Goal: Navigation & Orientation: Find specific page/section

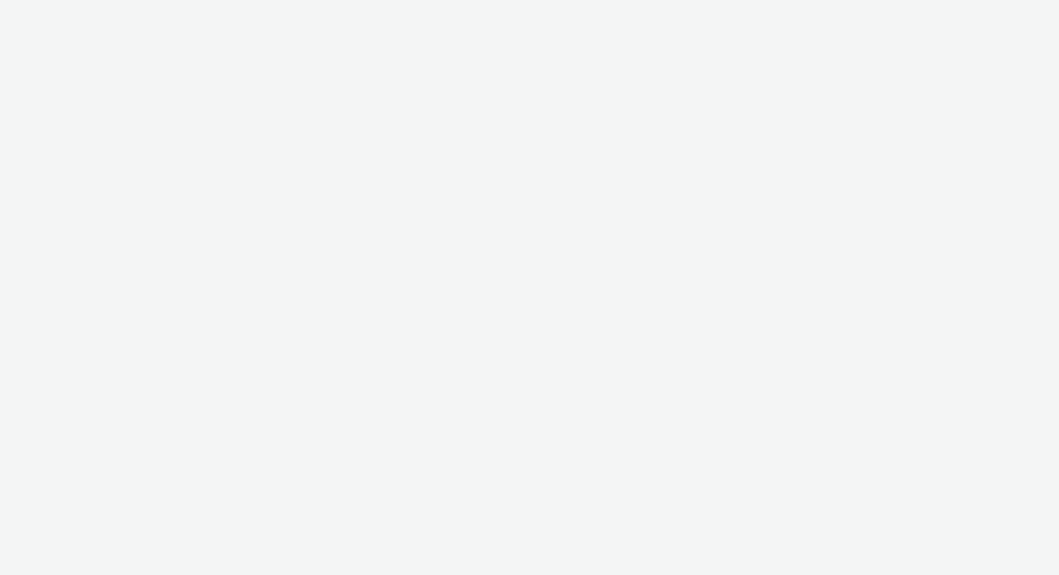
select select "81cf4752-e49a-4222-a56a-ad3241e7c03d"
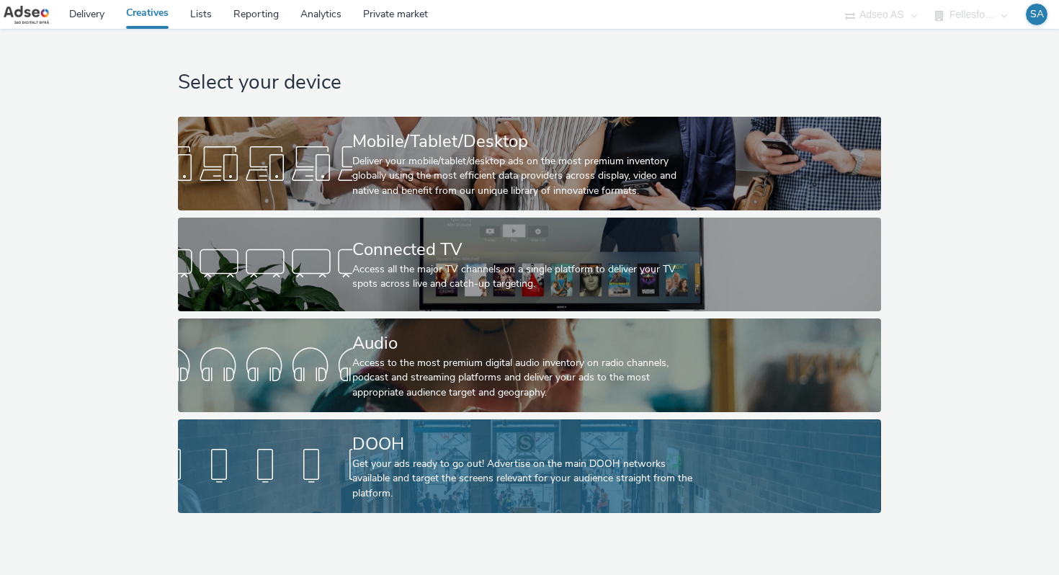
click at [345, 447] on div at bounding box center [265, 466] width 174 height 46
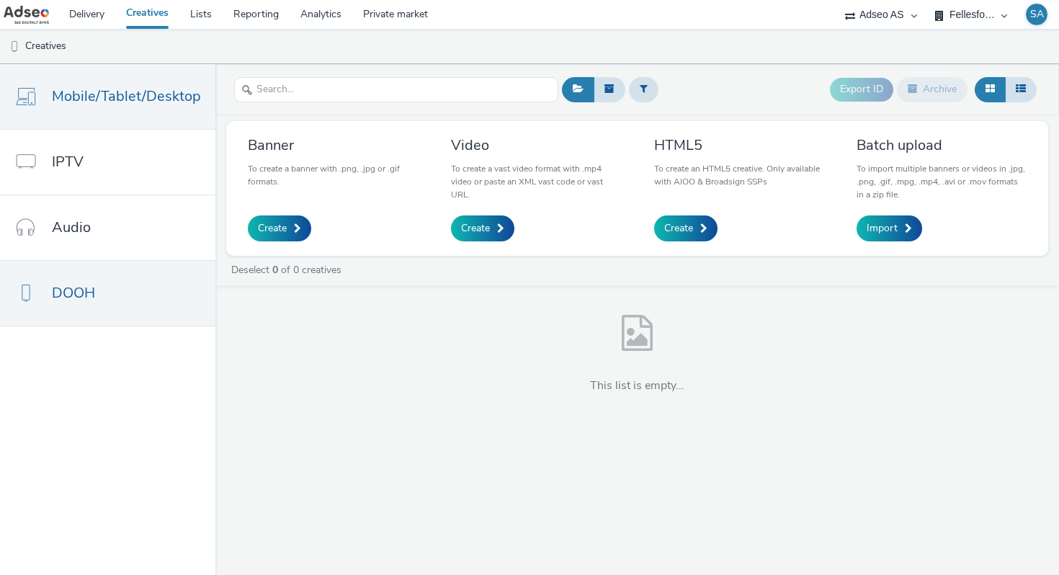
click at [82, 123] on link "Mobile/Tablet/Desktop" at bounding box center [107, 96] width 215 height 65
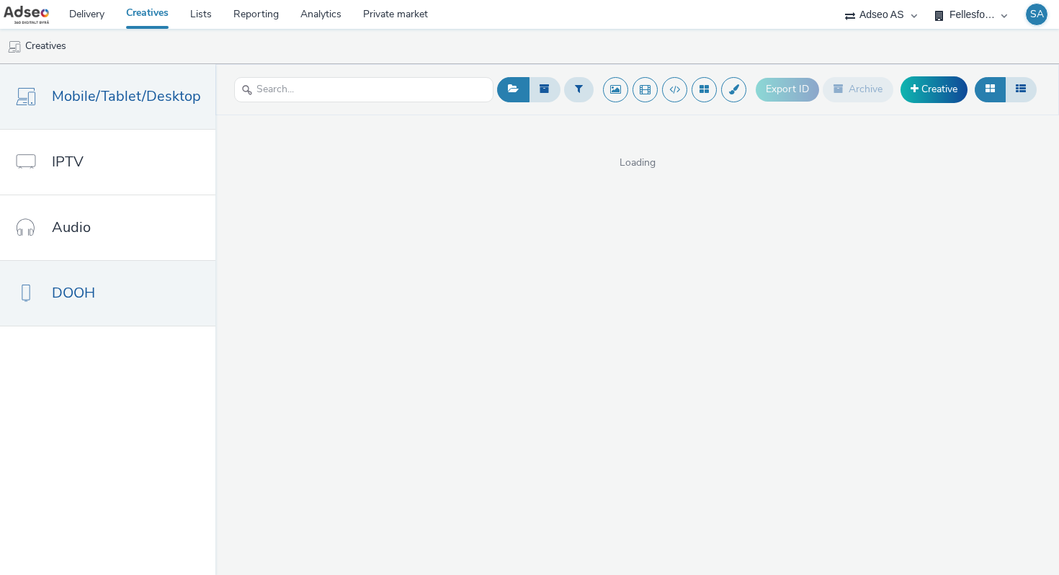
click at [89, 281] on link "DOOH" at bounding box center [107, 293] width 215 height 65
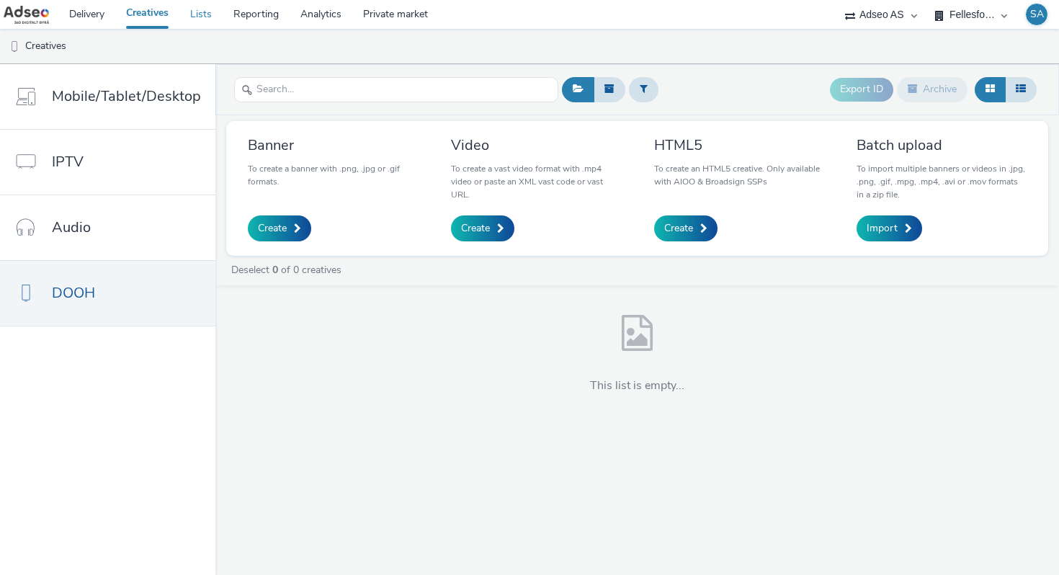
click at [197, 15] on link "Lists" at bounding box center [200, 14] width 43 height 29
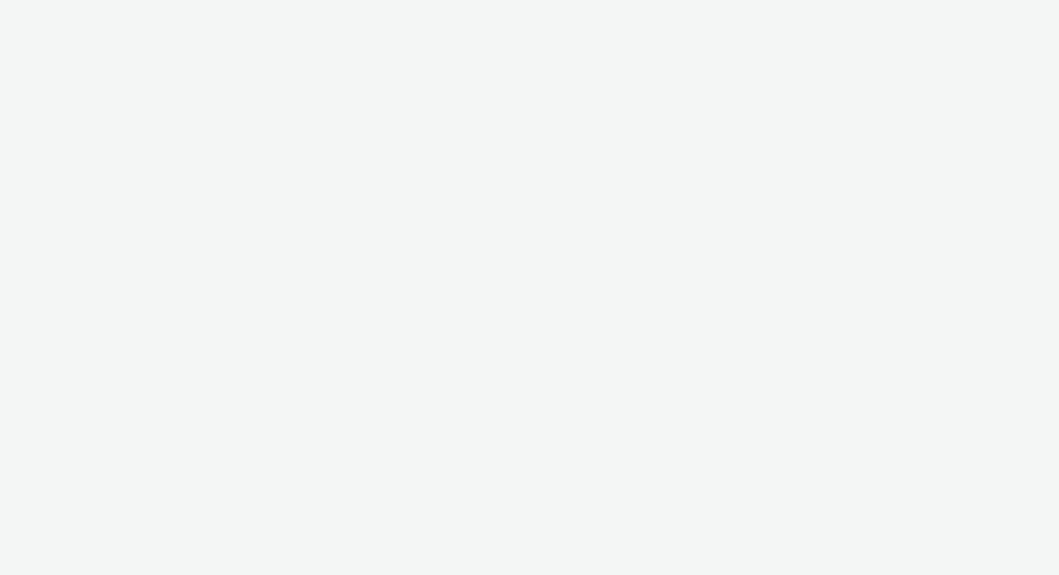
select select "81cf4752-e49a-4222-a56a-ad3241e7c03d"
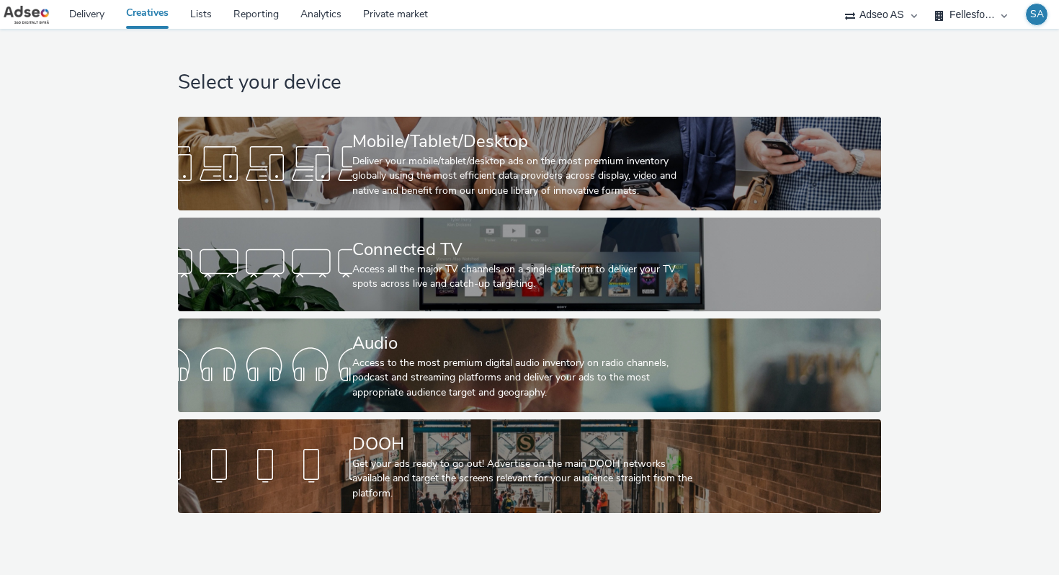
click at [175, 12] on link "Creatives" at bounding box center [147, 14] width 64 height 29
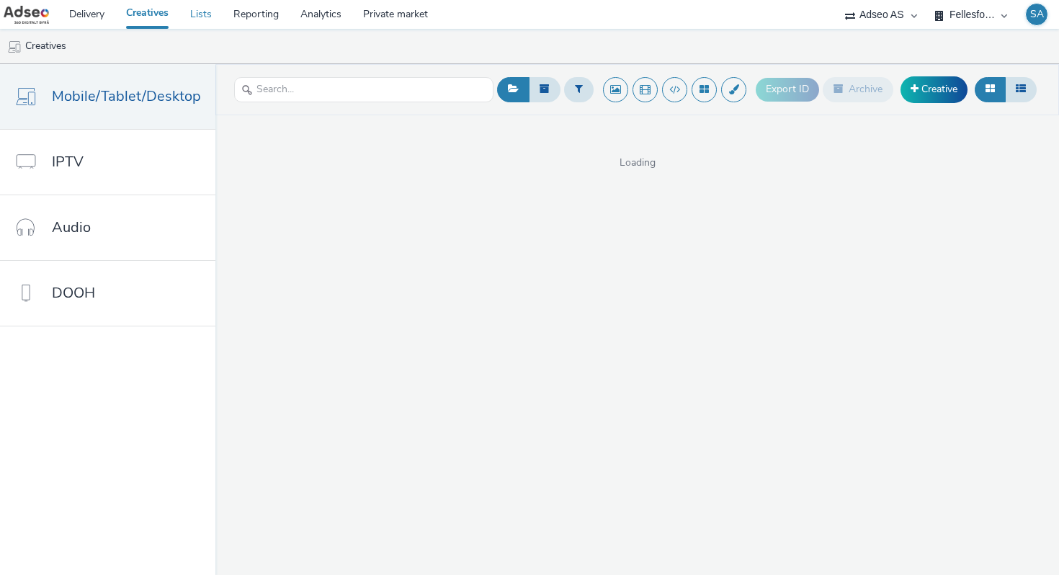
click at [192, 12] on link "Lists" at bounding box center [200, 14] width 43 height 29
